Goal: Task Accomplishment & Management: Complete application form

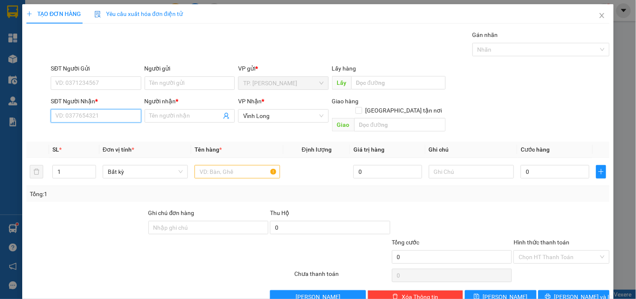
click at [135, 116] on input "SĐT Người Nhận *" at bounding box center [96, 115] width 90 height 13
click at [80, 132] on div "0919494909 - ANH TÈO" at bounding box center [94, 132] width 79 height 9
type input "0919494909"
type input "ANH TÈO"
type input "0919494909"
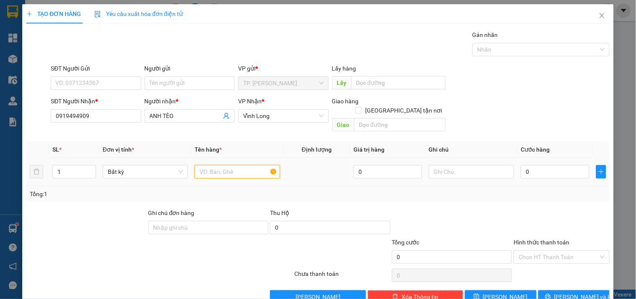
click at [216, 165] on input "text" at bounding box center [237, 171] width 85 height 13
type input "THÙNG"
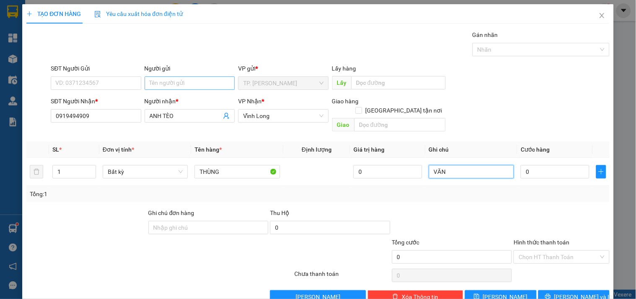
type input "VĂN"
click at [183, 83] on input "B" at bounding box center [190, 82] width 90 height 13
type input "BA"
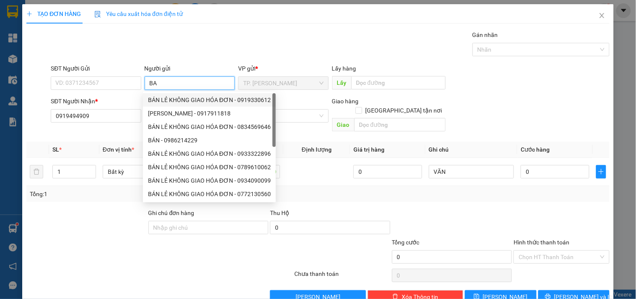
click at [177, 104] on div "BÁN LẺ KHÔNG GIAO HÓA ĐƠN - 0919330612" at bounding box center [209, 99] width 123 height 9
type input "0919330612"
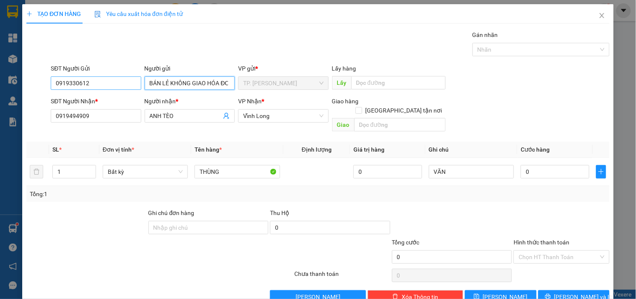
type input "BÁN LẺ KHÔNG GIAO HÓA ĐƠN"
click at [112, 81] on input "0919330612" at bounding box center [96, 82] width 90 height 13
type input "0"
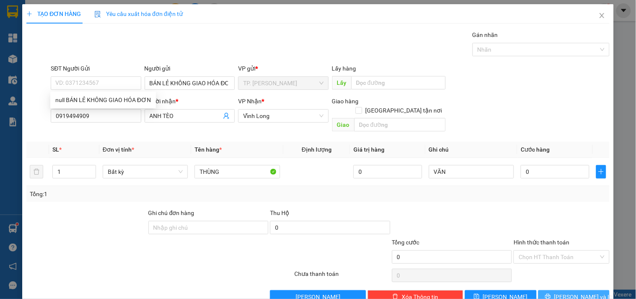
click at [570, 292] on span "Lưu và In" at bounding box center [583, 296] width 59 height 9
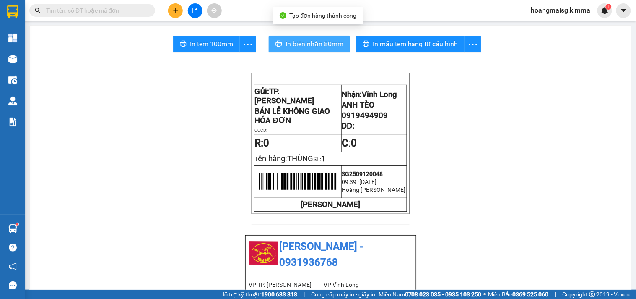
click at [334, 38] on button "In biên nhận 80mm" at bounding box center [309, 44] width 81 height 17
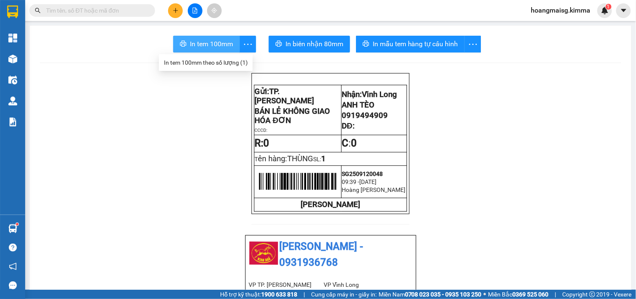
click at [219, 44] on span "In tem 100mm" at bounding box center [211, 44] width 43 height 10
click at [169, 9] on div at bounding box center [195, 10] width 63 height 15
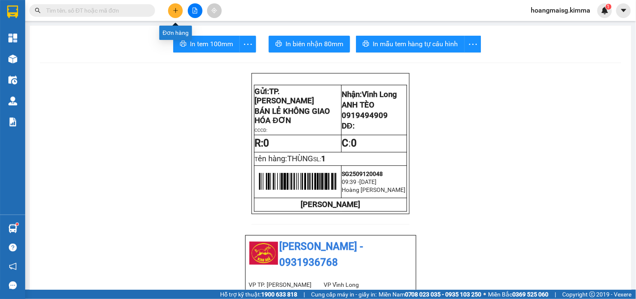
click at [169, 9] on button at bounding box center [175, 10] width 15 height 15
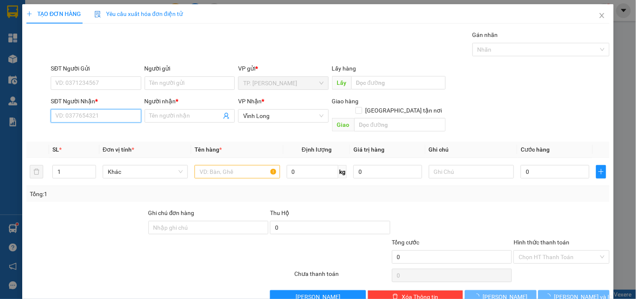
click at [111, 114] on input "SĐT Người Nhận *" at bounding box center [96, 115] width 90 height 13
type input "0"
type input "9"
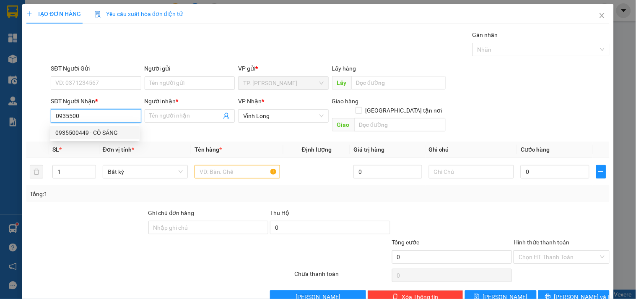
click at [78, 128] on div "0935500449 - CÔ SÁNG" at bounding box center [94, 132] width 79 height 9
type input "0935500449"
type input "CÔ SÁNG"
type input "0935500449"
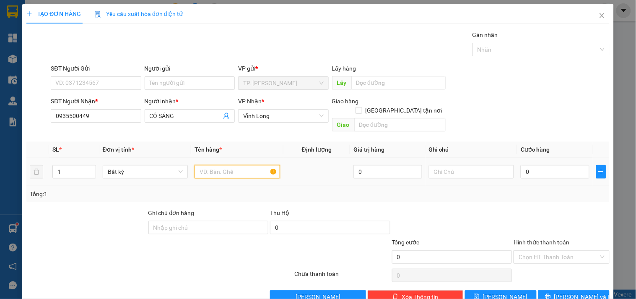
click at [249, 165] on input "text" at bounding box center [237, 171] width 85 height 13
type input "THÙNG"
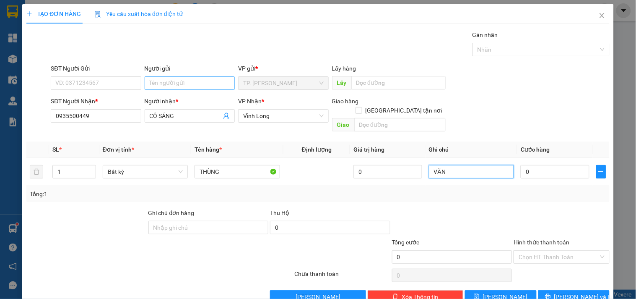
type input "VĂN"
click at [187, 77] on input "Người gửi" at bounding box center [190, 82] width 90 height 13
type input "B"
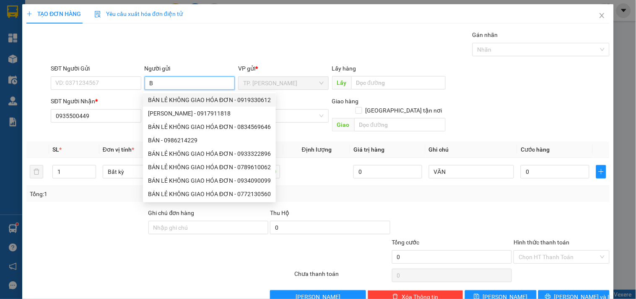
drag, startPoint x: 198, startPoint y: 99, endPoint x: 187, endPoint y: 93, distance: 12.6
click at [198, 99] on div "BÁN LẺ KHÔNG GIAO HÓA ĐƠN - 0919330612" at bounding box center [209, 99] width 123 height 9
type input "0919330612"
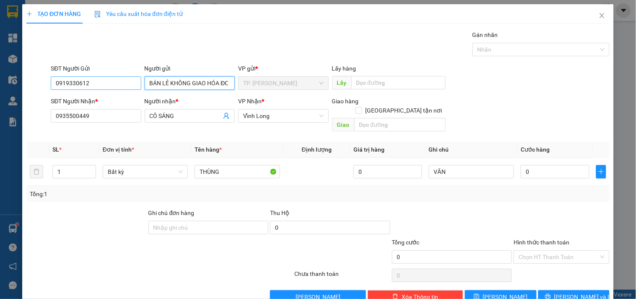
drag, startPoint x: 150, startPoint y: 85, endPoint x: 127, endPoint y: 85, distance: 22.6
click at [138, 85] on div "SĐT Người Gửi 0919330612 Người gửi BÁN LẺ KHÔNG GIAO HÓA ĐƠN BÁN LẺ KHÔNG GIAO …" at bounding box center [330, 78] width 562 height 29
type input "BÁN LẺ KHÔNG GIAO HÓA ĐƠN"
click at [120, 84] on input "0919330612" at bounding box center [96, 82] width 90 height 13
type input "0"
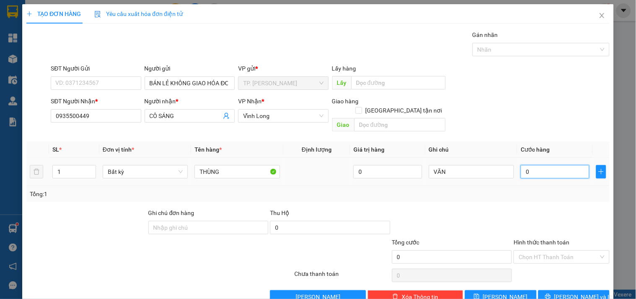
click at [540, 165] on input "0" at bounding box center [555, 171] width 69 height 13
type input "3"
type input "30"
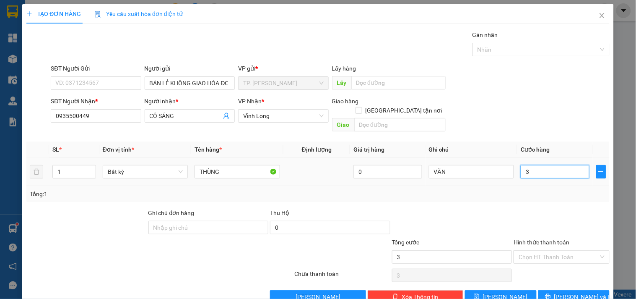
type input "30"
type input "30.000"
click at [537, 250] on input "Hình thức thanh toán" at bounding box center [559, 256] width 80 height 13
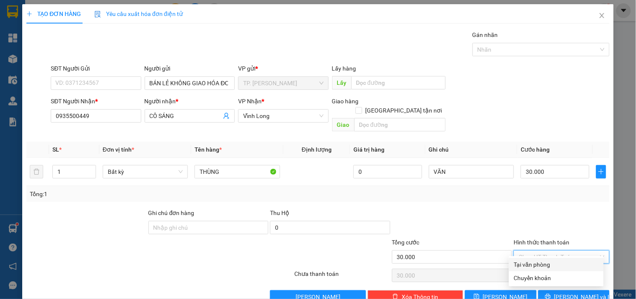
drag, startPoint x: 531, startPoint y: 265, endPoint x: 529, endPoint y: 258, distance: 7.2
click at [530, 265] on div "Tại văn phòng" at bounding box center [556, 264] width 85 height 9
type input "0"
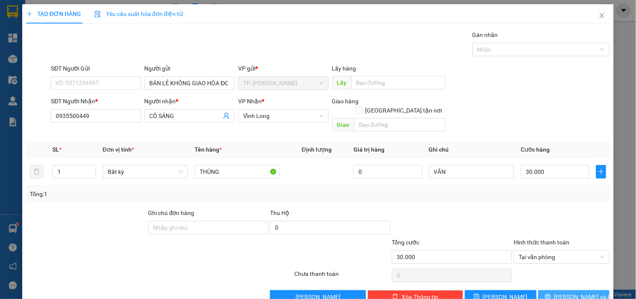
click at [580, 294] on button "Lưu và In" at bounding box center [574, 296] width 71 height 13
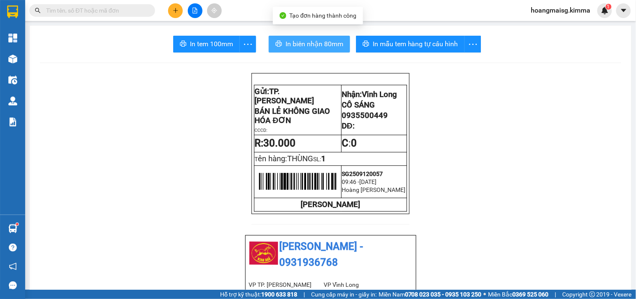
click at [309, 44] on span "In biên nhận 80mm" at bounding box center [315, 44] width 58 height 10
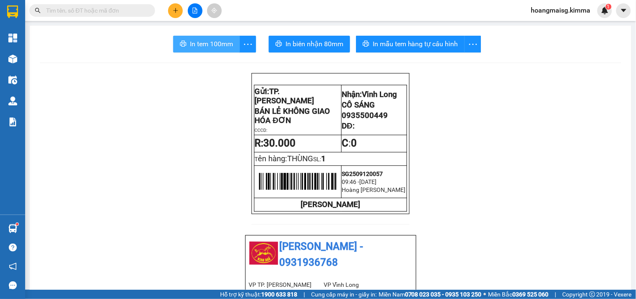
click at [213, 44] on span "In tem 100mm" at bounding box center [211, 44] width 43 height 10
